Goal: Information Seeking & Learning: Learn about a topic

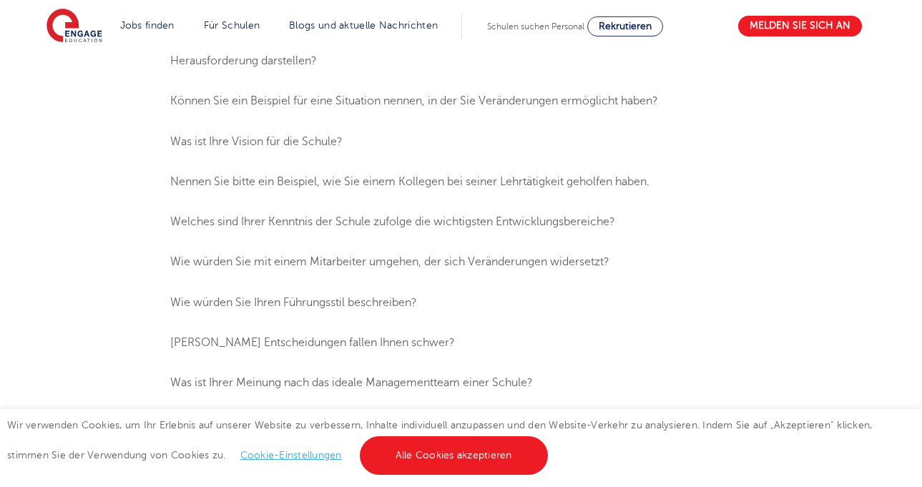
scroll to position [789, 0]
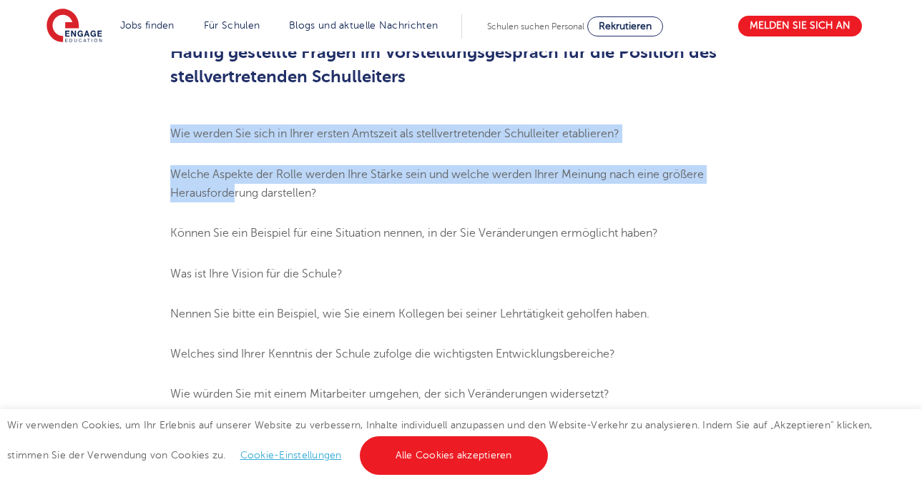
drag, startPoint x: 170, startPoint y: 132, endPoint x: 232, endPoint y: 187, distance: 83.2
click at [177, 143] on li "Wie werden Sie sich in Ihrer ersten Amtszeit als stellvertretender Schulleiter …" at bounding box center [461, 133] width 582 height 19
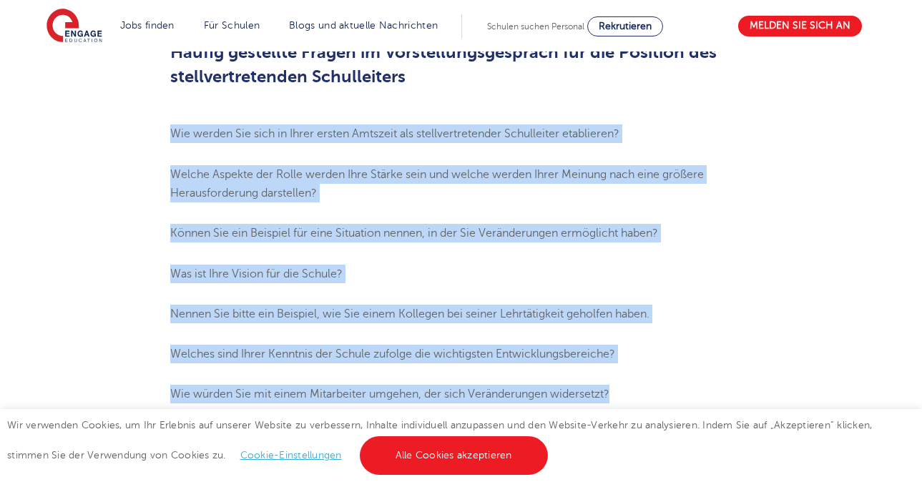
drag, startPoint x: 169, startPoint y: 128, endPoint x: 721, endPoint y: 377, distance: 605.8
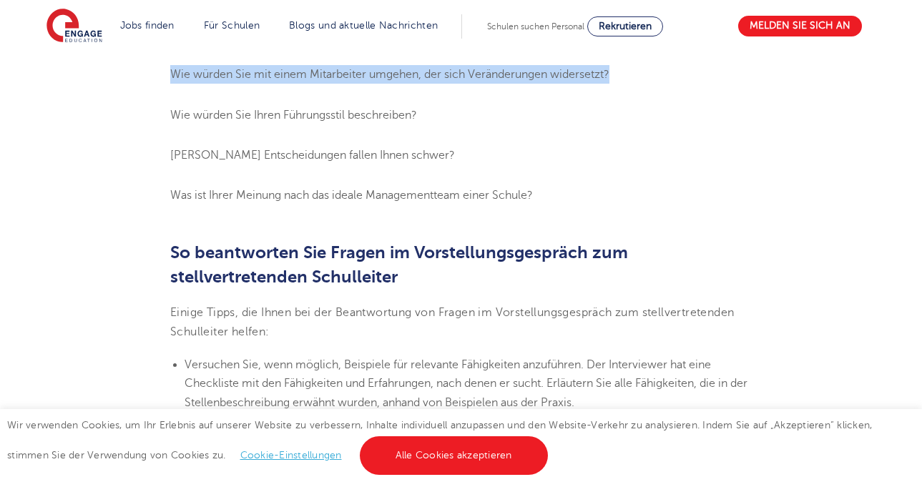
scroll to position [1075, 0]
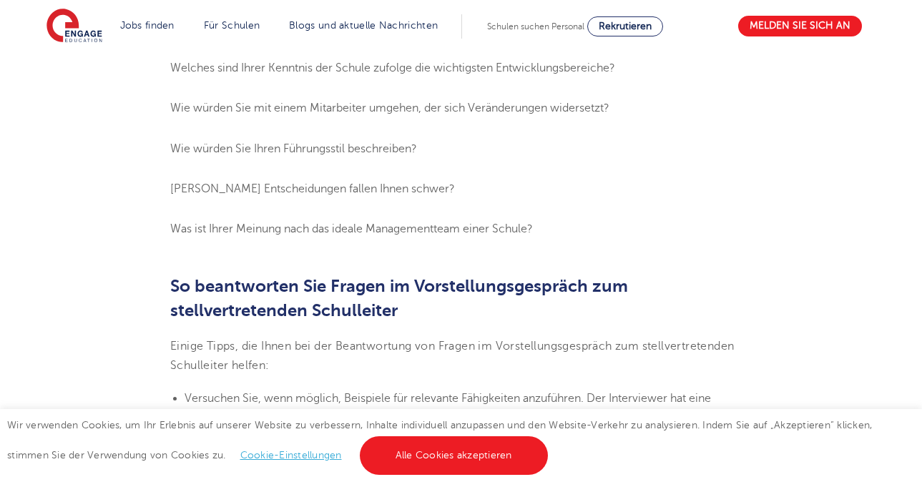
click at [560, 235] on li "Was ist Ihrer Meinung nach das ideale Managementteam einer Schule?" at bounding box center [461, 229] width 582 height 19
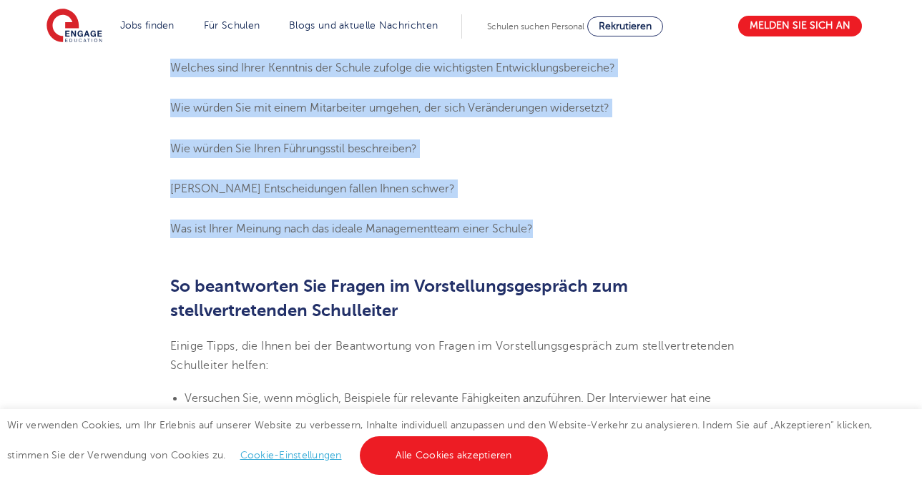
drag, startPoint x: 559, startPoint y: 226, endPoint x: 160, endPoint y: 64, distance: 430.7
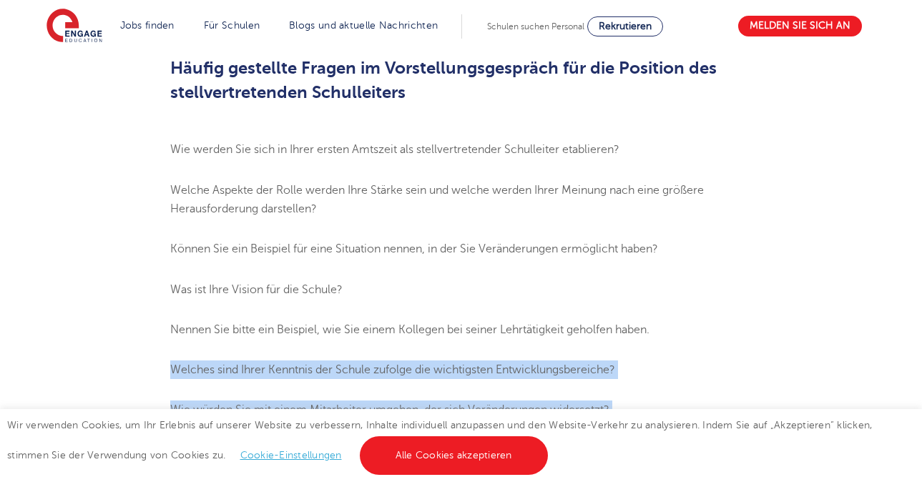
scroll to position [789, 0]
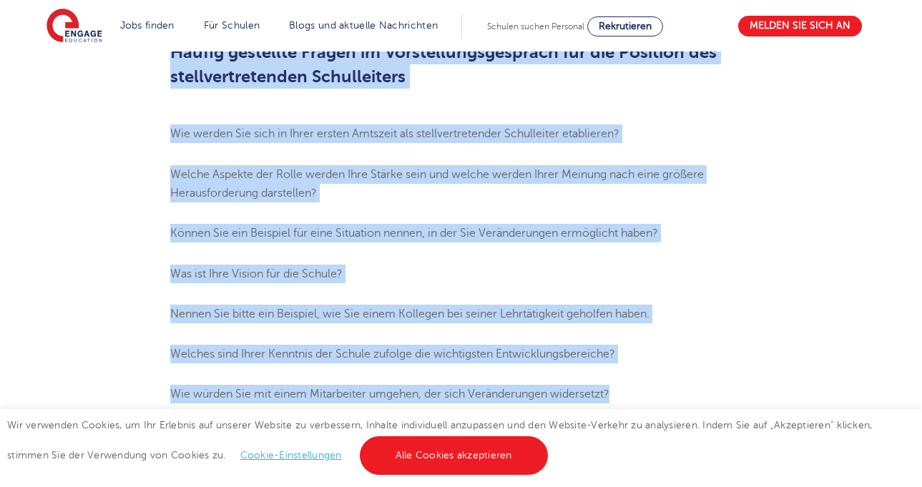
drag, startPoint x: 172, startPoint y: 57, endPoint x: 524, endPoint y: 330, distance: 445.7
copy section "Häufig gestellte Fragen im Vorstellungsgespräch für die Position des stellvertr…"
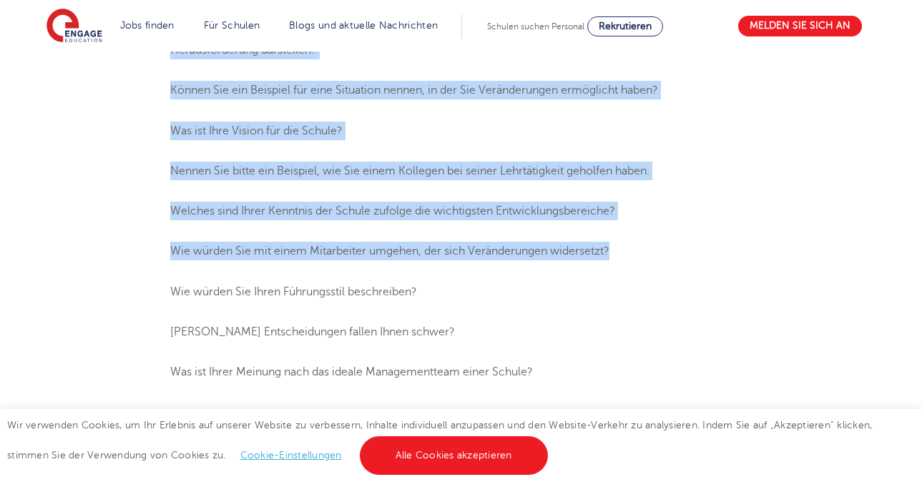
scroll to position [1004, 0]
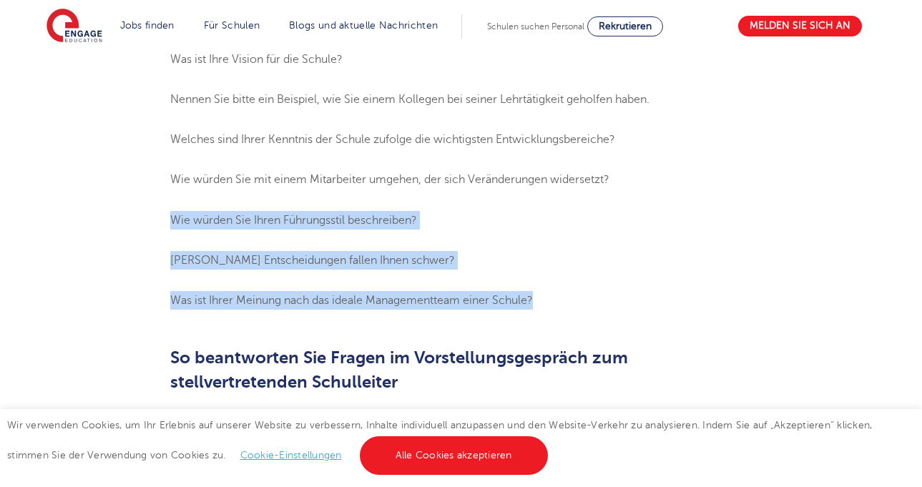
drag, startPoint x: 172, startPoint y: 218, endPoint x: 549, endPoint y: 304, distance: 386.6
click at [549, 304] on ol "Wie werden Sie sich in Ihrer ersten Amtszeit als stellvertretender Schulleiter …" at bounding box center [461, 110] width 582 height 400
copy ol "Wie würden Sie Ihren Führungsstil beschreiben? Welche Entscheidungen fallen Ihn…"
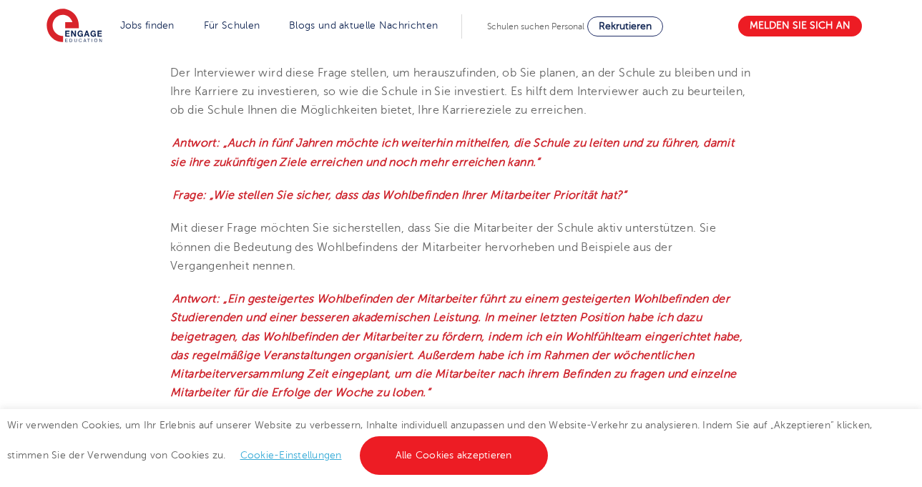
scroll to position [1791, 0]
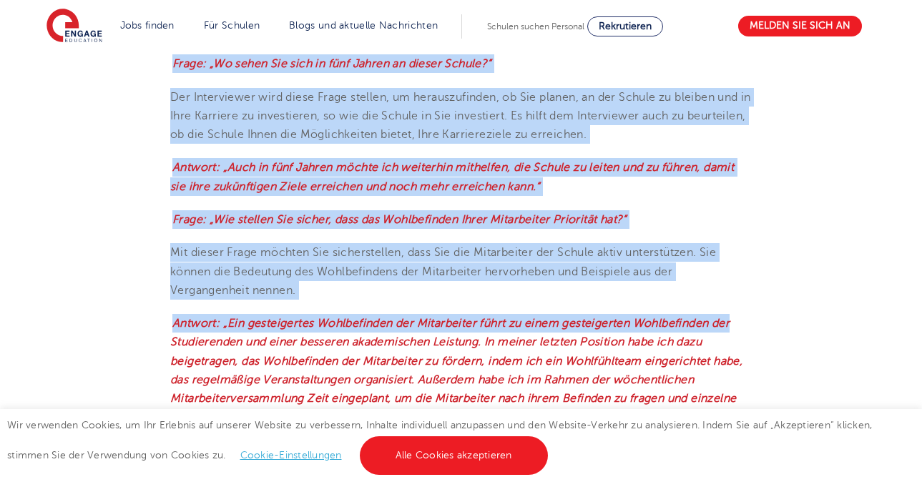
drag, startPoint x: 171, startPoint y: 62, endPoint x: 917, endPoint y: 304, distance: 784.5
click at [688, 293] on p "Mit dieser Frage möchten Sie sicherstellen, dass Sie die Mitarbeiter der Schule…" at bounding box center [461, 271] width 582 height 57
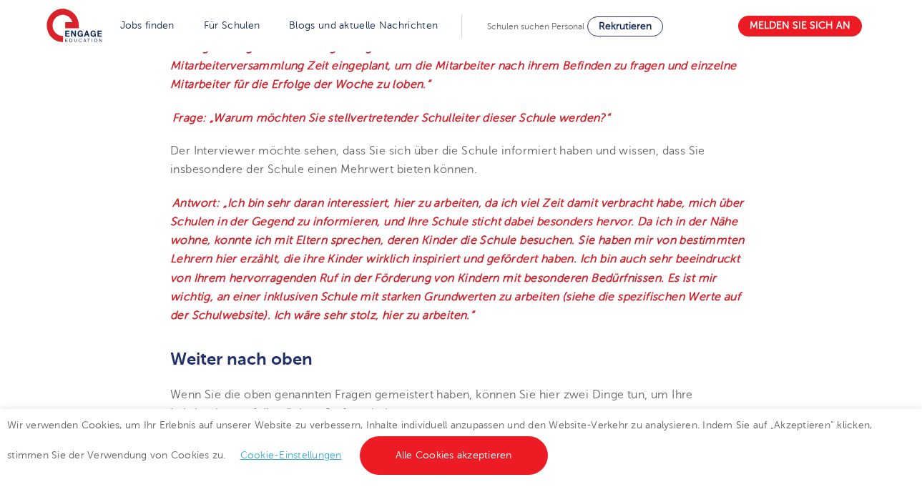
scroll to position [2064, 0]
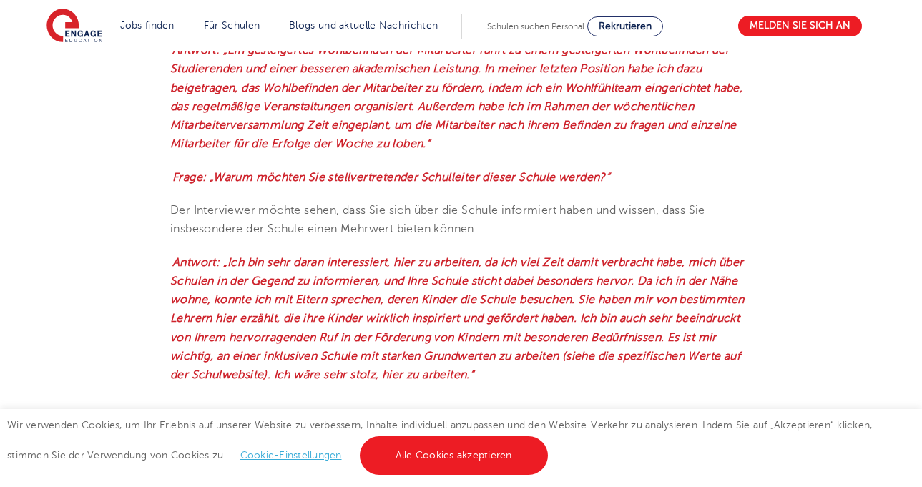
click at [481, 373] on p "Antwort: „Ich bin sehr daran interessiert, hier zu arbeiten, da ich viel Zeit d…" at bounding box center [461, 319] width 582 height 132
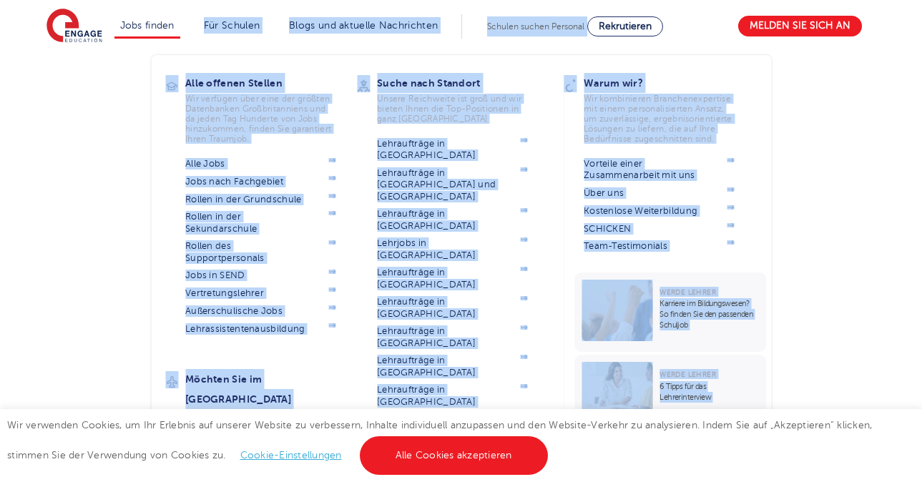
scroll to position [1707, 0]
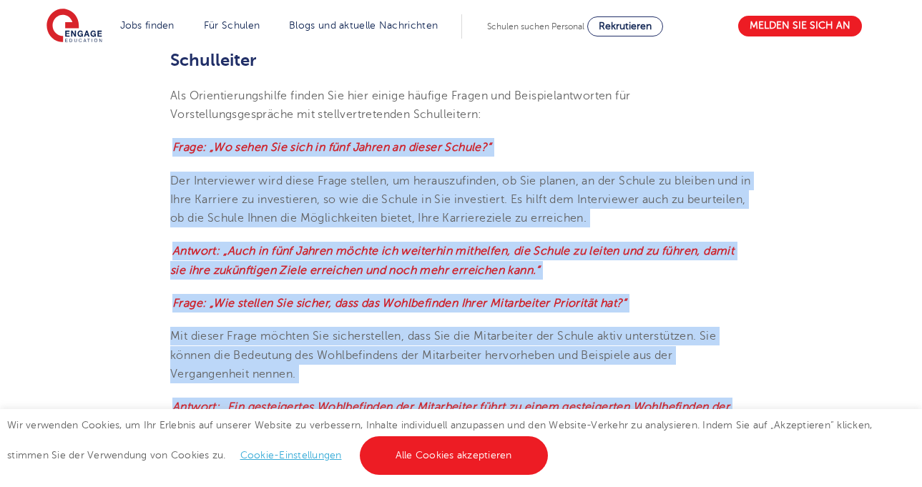
drag, startPoint x: 484, startPoint y: 375, endPoint x: 175, endPoint y: 139, distance: 387.9
copy section "Lorem: „Ip dolor Sit amet co adip Elitse do eiusmo Tempor?“ Inc Utlaboreetd mag…"
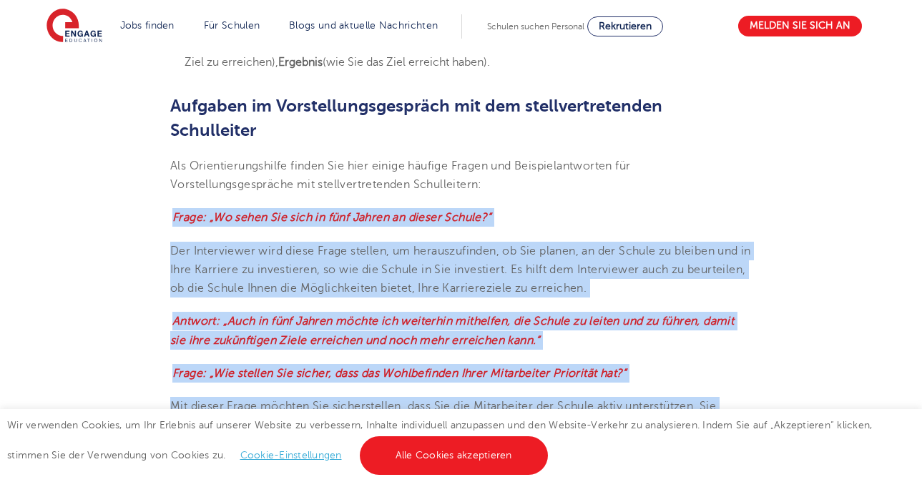
scroll to position [1635, 0]
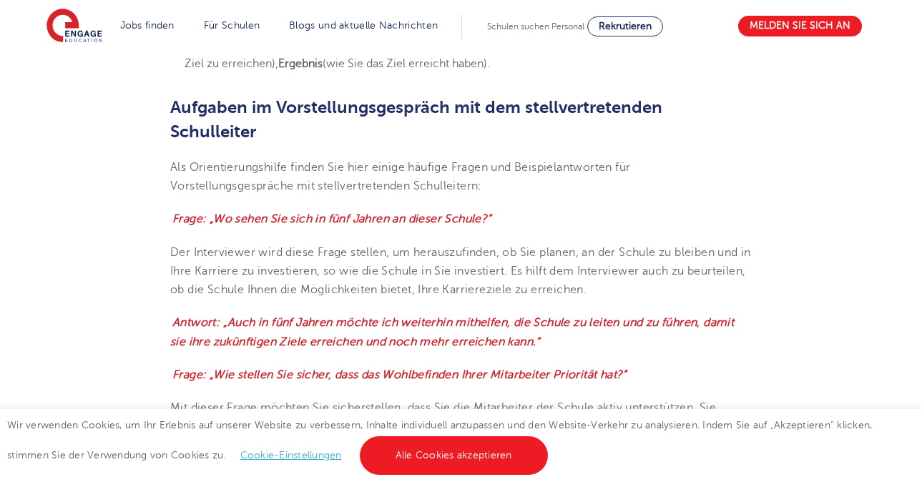
click at [355, 129] on h2 "Aufgaben im Vorstellungsgespräch mit dem stellvertretenden Schulleiter" at bounding box center [461, 119] width 582 height 49
